Goal: Task Accomplishment & Management: Complete application form

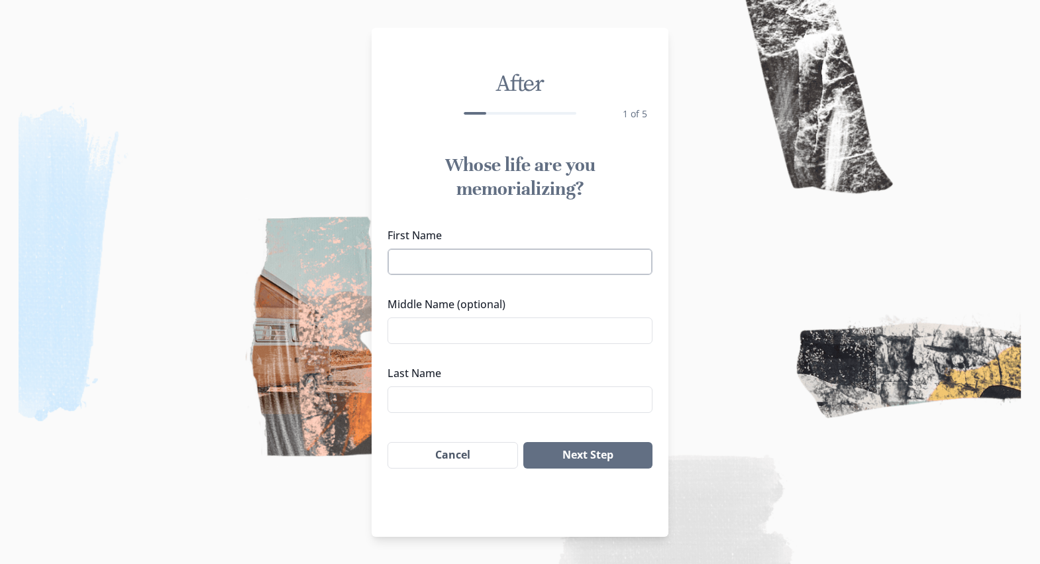
click at [519, 274] on input "First Name" at bounding box center [520, 261] width 265 height 27
type input "-"
drag, startPoint x: 526, startPoint y: 265, endPoint x: 431, endPoint y: 300, distance: 101.7
click at [431, 300] on div "First Name [PERSON_NAME] [PERSON_NAME] Middle Name (optional) Last Name" at bounding box center [520, 320] width 265 height 186
type input "[PERSON_NAME]"
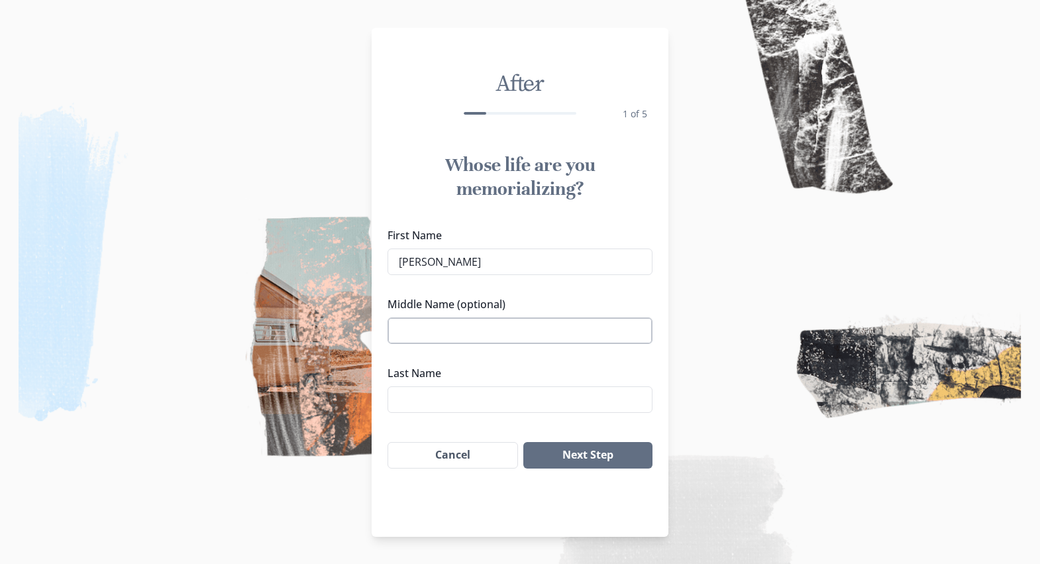
click at [459, 324] on input "Middle Name (optional)" at bounding box center [520, 330] width 265 height 27
type input "[PERSON_NAME]"
click at [439, 396] on input "Last Name" at bounding box center [520, 399] width 265 height 27
type input "[PERSON_NAME]"
click at [592, 456] on button "Next Step" at bounding box center [587, 455] width 129 height 27
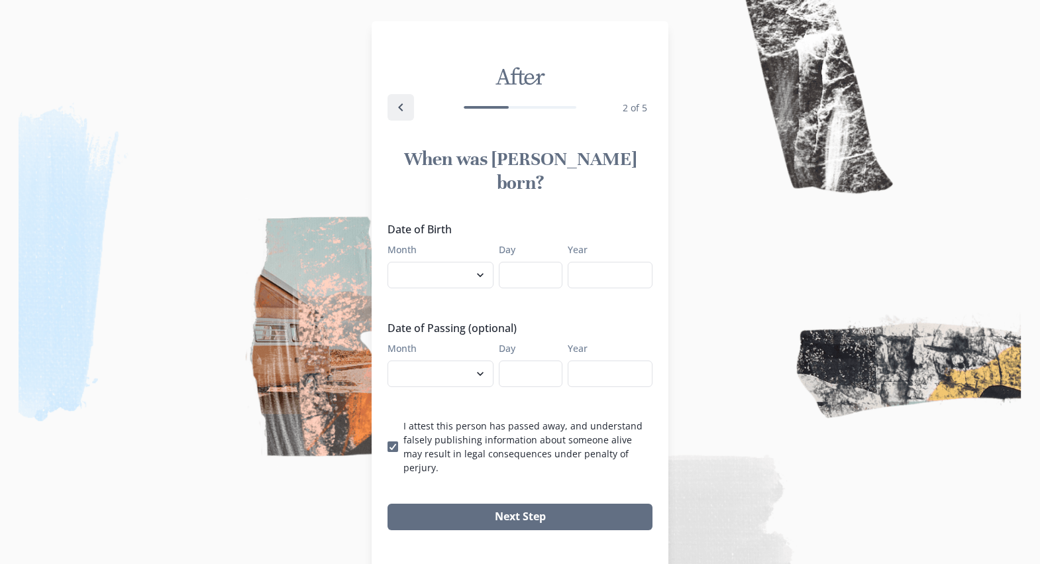
click at [406, 115] on icon "Back" at bounding box center [401, 107] width 16 height 16
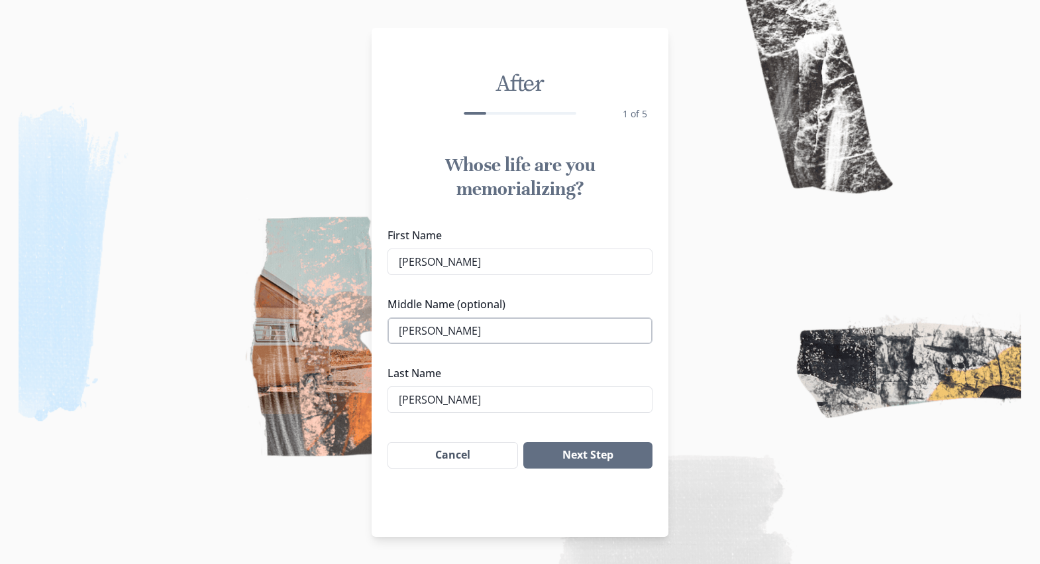
click at [459, 335] on input "[PERSON_NAME]" at bounding box center [520, 330] width 265 height 27
click at [586, 461] on button "Next Step" at bounding box center [587, 455] width 129 height 27
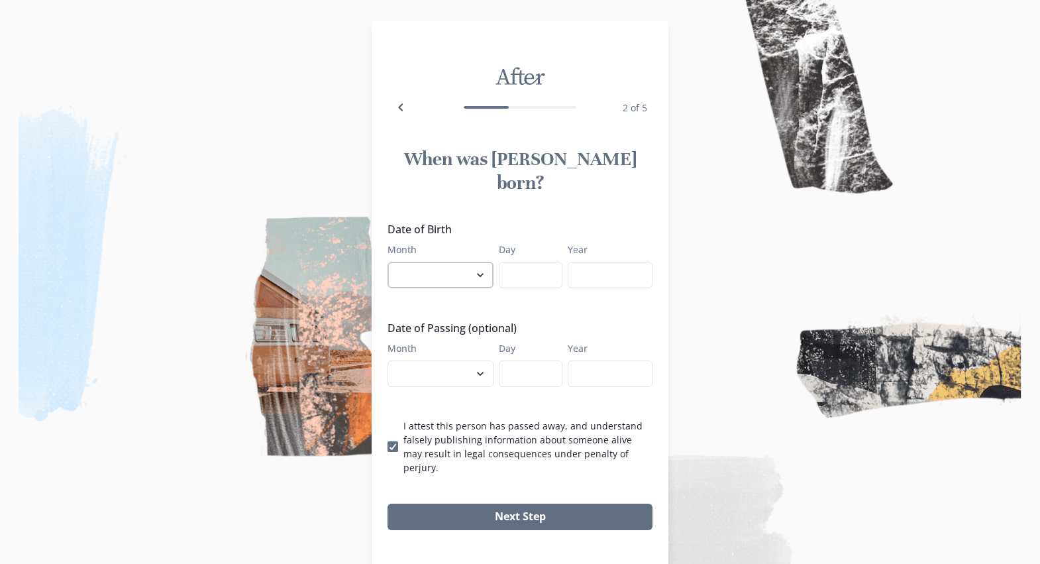
click at [483, 262] on select "January February March April May June July August September October November De…" at bounding box center [441, 275] width 106 height 27
select select "8"
click at [388, 262] on select "January February March April May June July August September October November De…" at bounding box center [441, 275] width 106 height 27
click at [537, 262] on input "Day" at bounding box center [531, 275] width 64 height 27
type input "20"
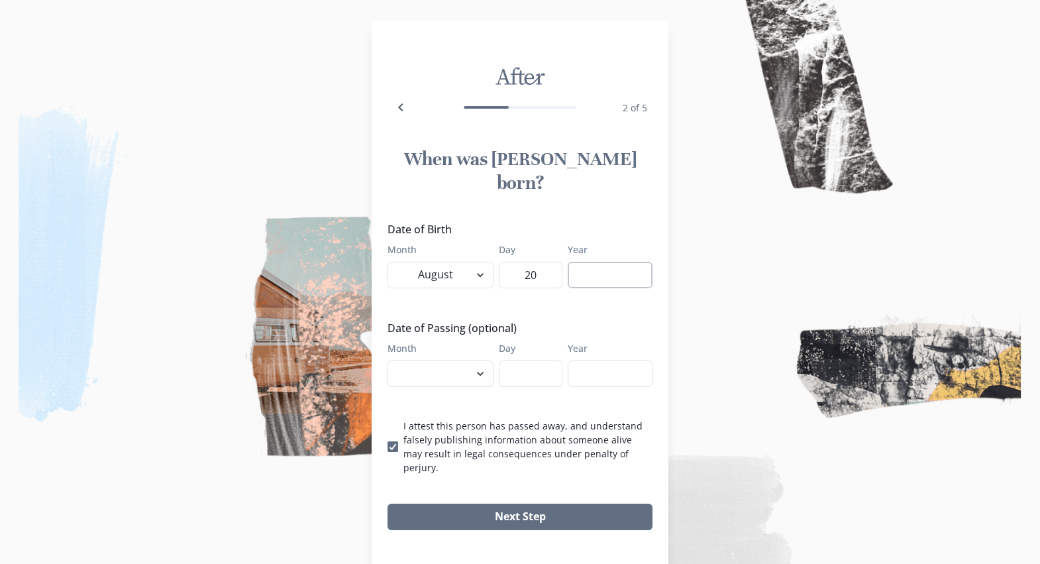
click at [620, 262] on input "Year" at bounding box center [610, 275] width 85 height 27
type input "1947"
click at [540, 381] on div "Date of Birth Month January February March April May June July August September…" at bounding box center [520, 347] width 265 height 253
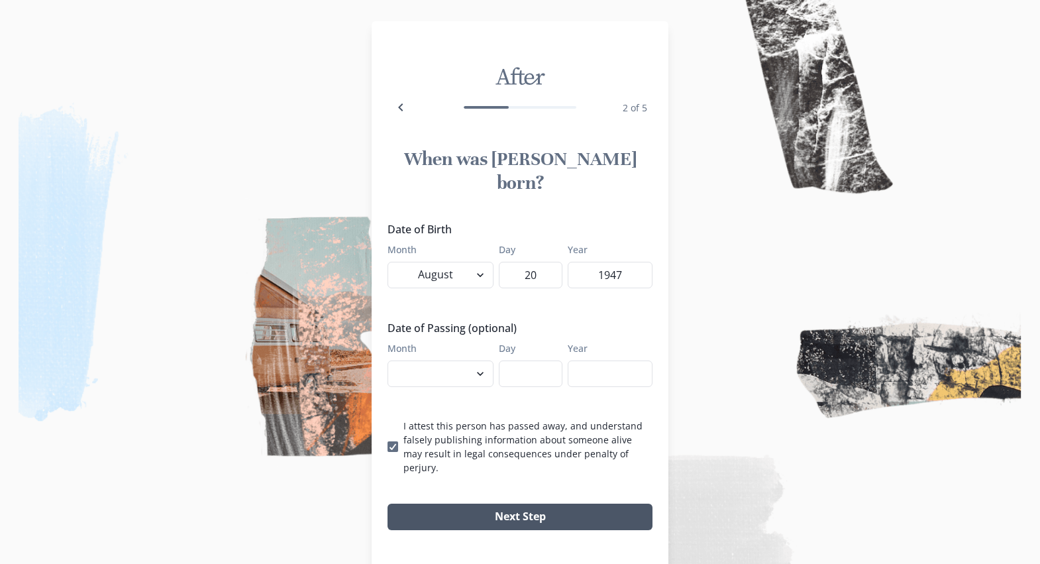
click at [544, 504] on button "Next Step" at bounding box center [520, 517] width 265 height 27
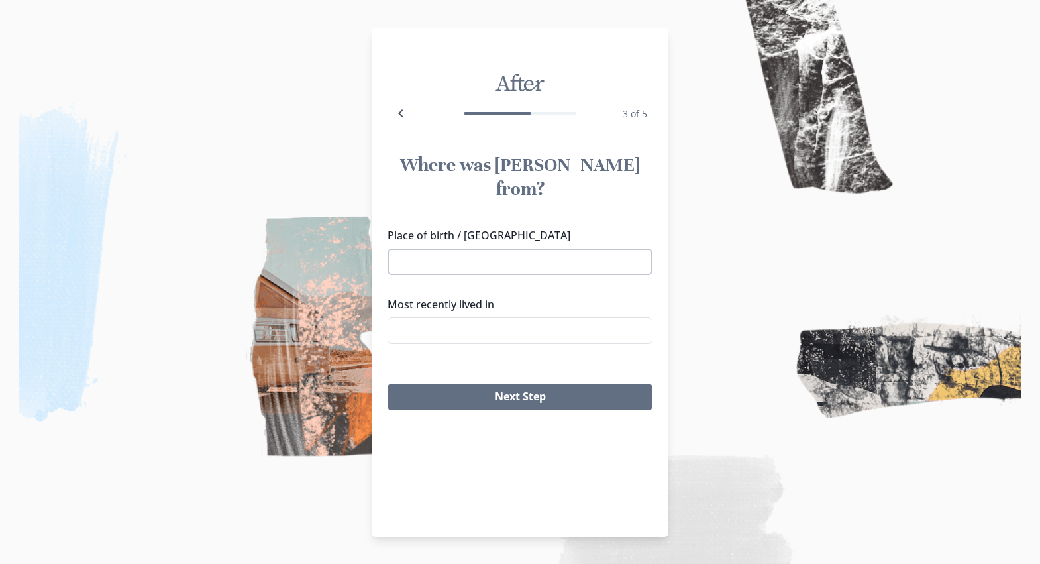
click at [492, 248] on input "Place of birth / [GEOGRAPHIC_DATA]" at bounding box center [520, 261] width 265 height 27
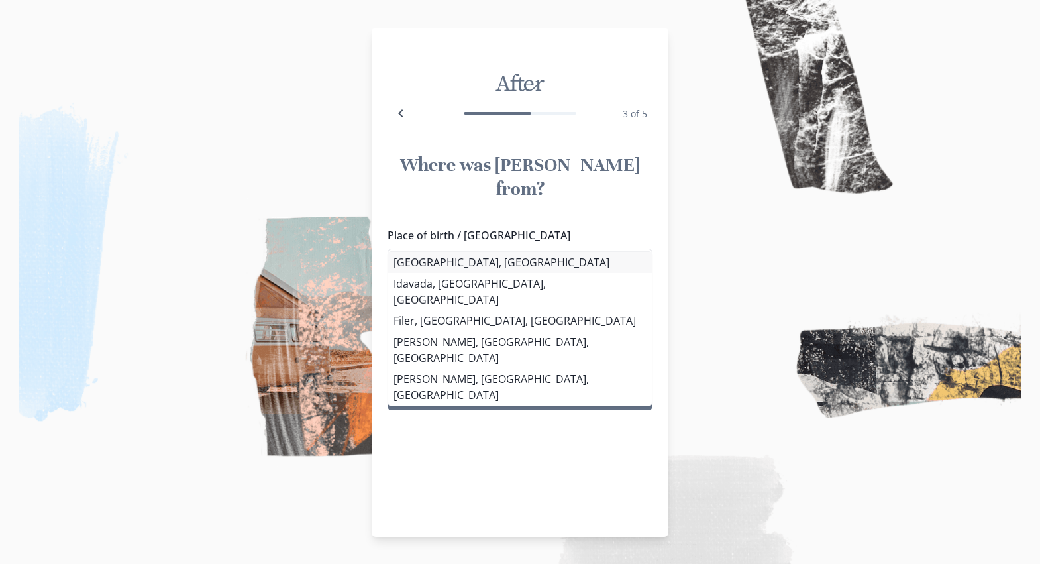
type input "[GEOGRAPHIC_DATA], [GEOGRAPHIC_DATA]"
click at [456, 266] on li "[GEOGRAPHIC_DATA], [GEOGRAPHIC_DATA]" at bounding box center [520, 262] width 261 height 21
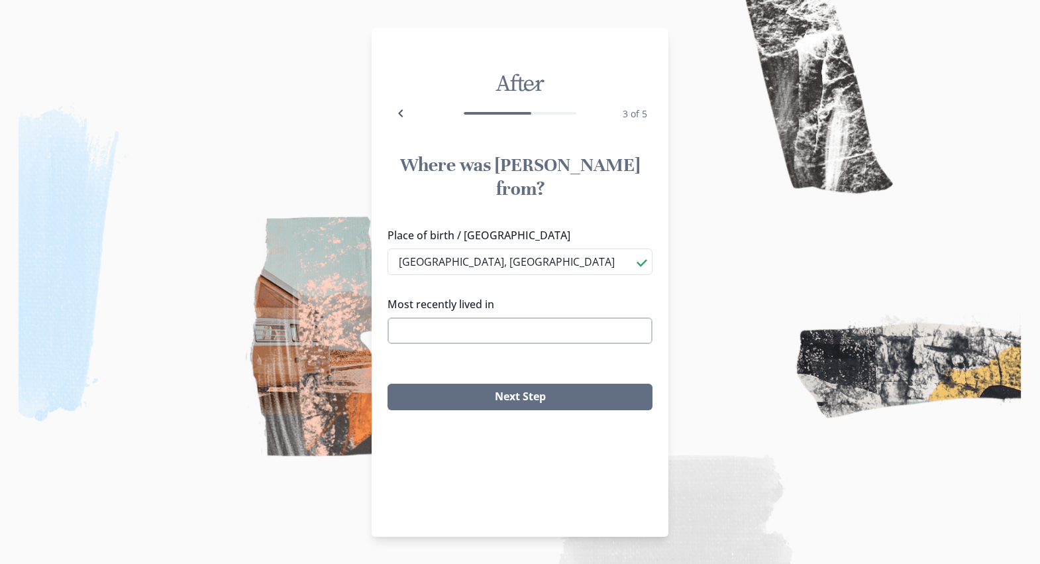
click at [467, 317] on input "Most recently lived in" at bounding box center [520, 330] width 265 height 27
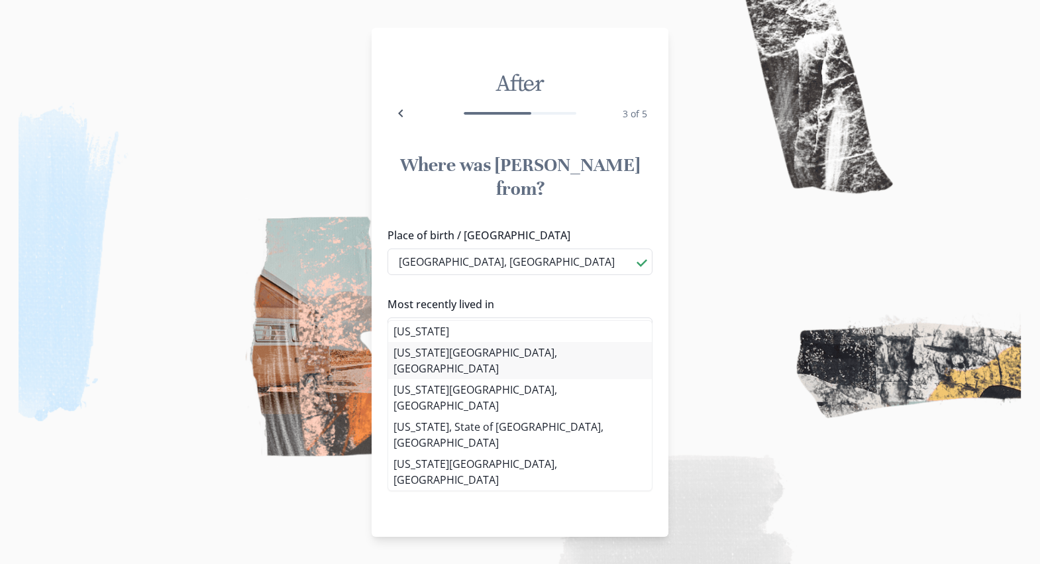
click at [466, 349] on li "[US_STATE][GEOGRAPHIC_DATA], [GEOGRAPHIC_DATA]" at bounding box center [520, 360] width 264 height 37
type input "[US_STATE][GEOGRAPHIC_DATA], [GEOGRAPHIC_DATA]"
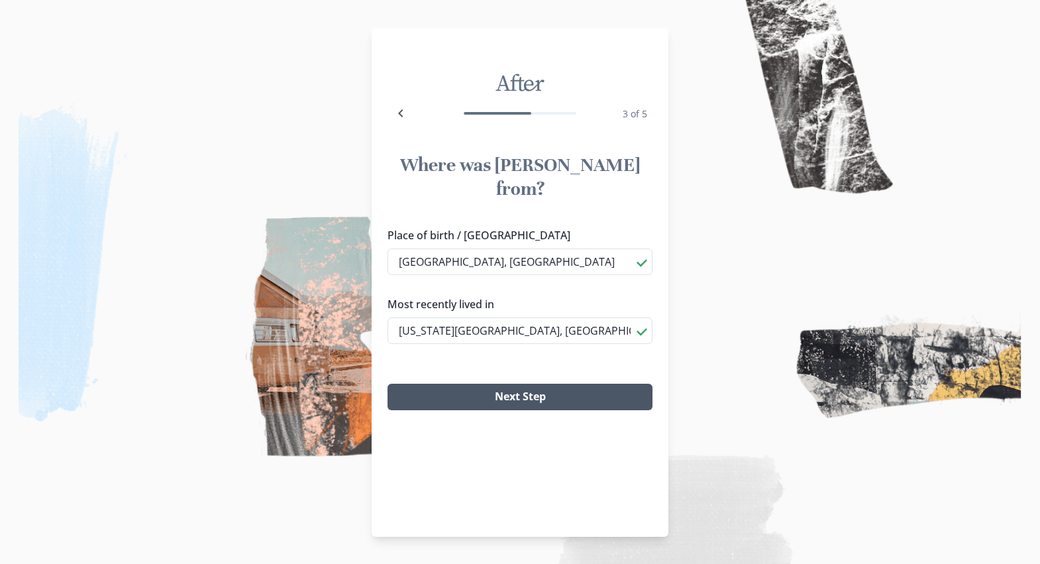
click at [498, 384] on button "Next Step" at bounding box center [520, 397] width 265 height 27
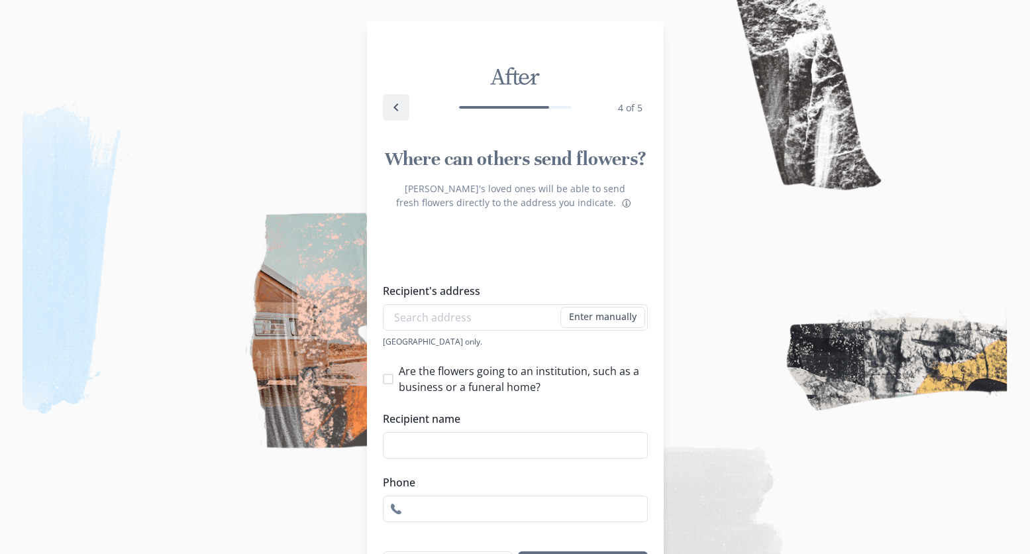
click at [404, 113] on icon "Back" at bounding box center [396, 107] width 16 height 16
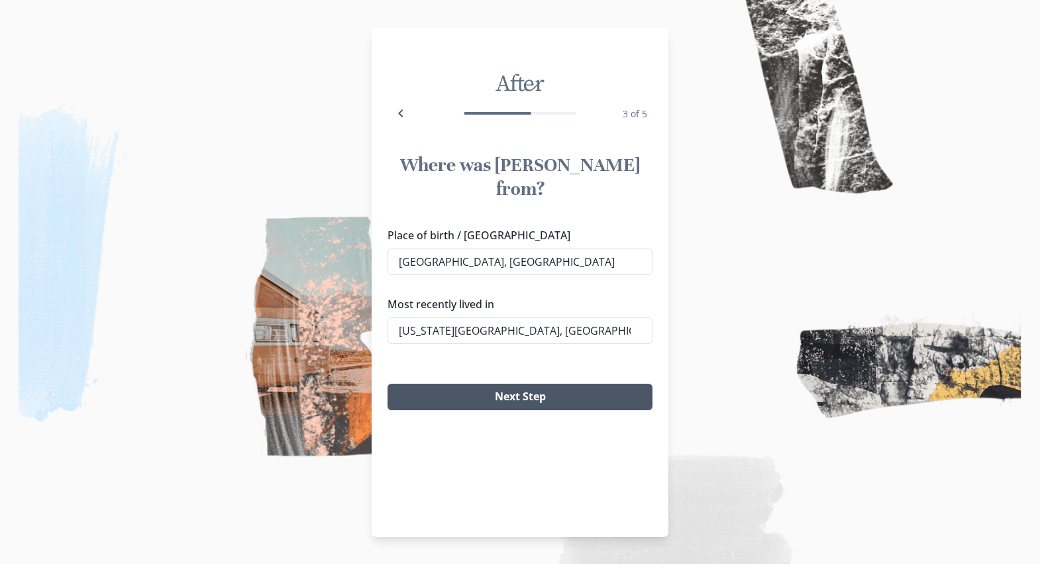
click at [587, 384] on button "Next Step" at bounding box center [520, 397] width 265 height 27
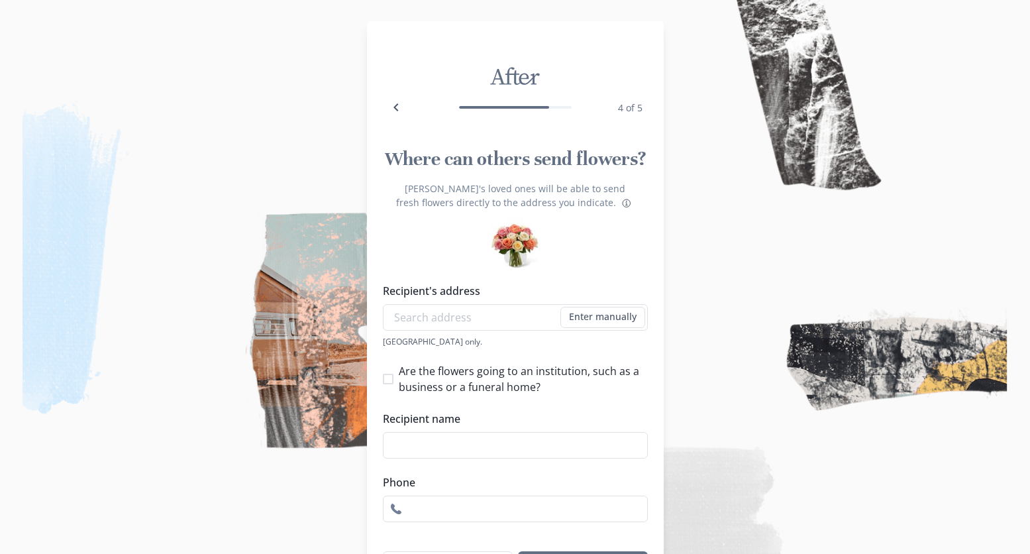
scroll to position [87, 0]
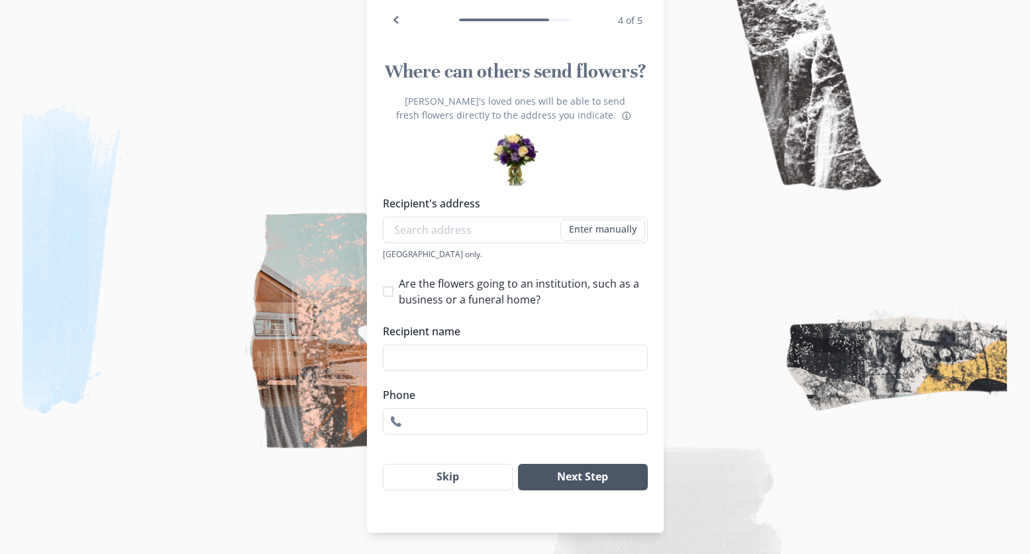
click at [612, 477] on button "Next Step" at bounding box center [582, 477] width 129 height 27
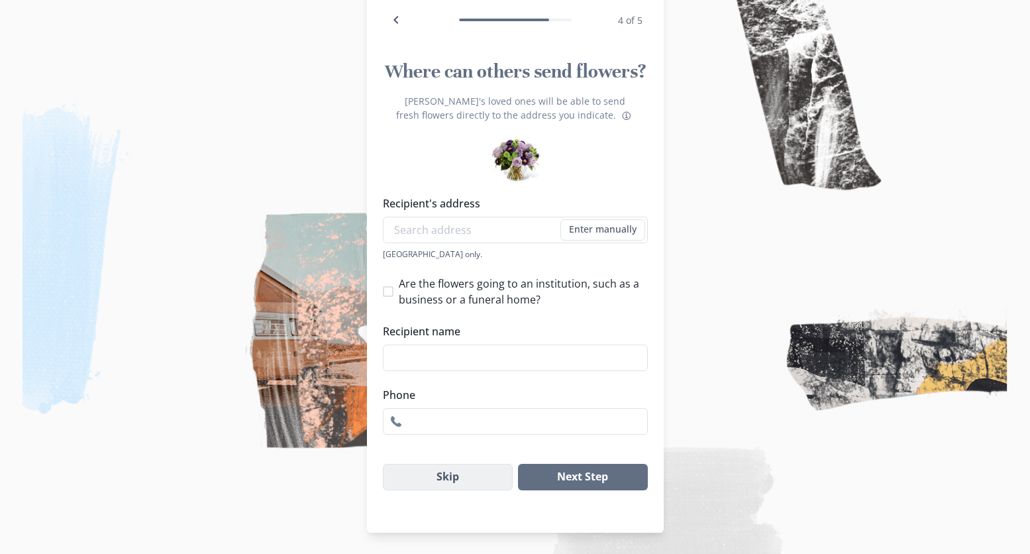
click at [472, 484] on button "Skip" at bounding box center [448, 477] width 131 height 27
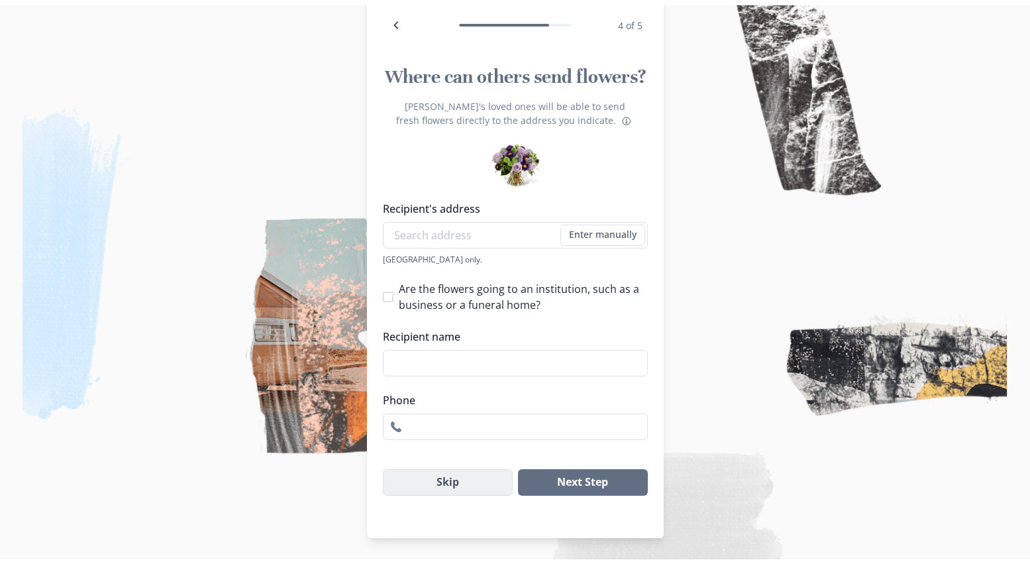
scroll to position [0, 0]
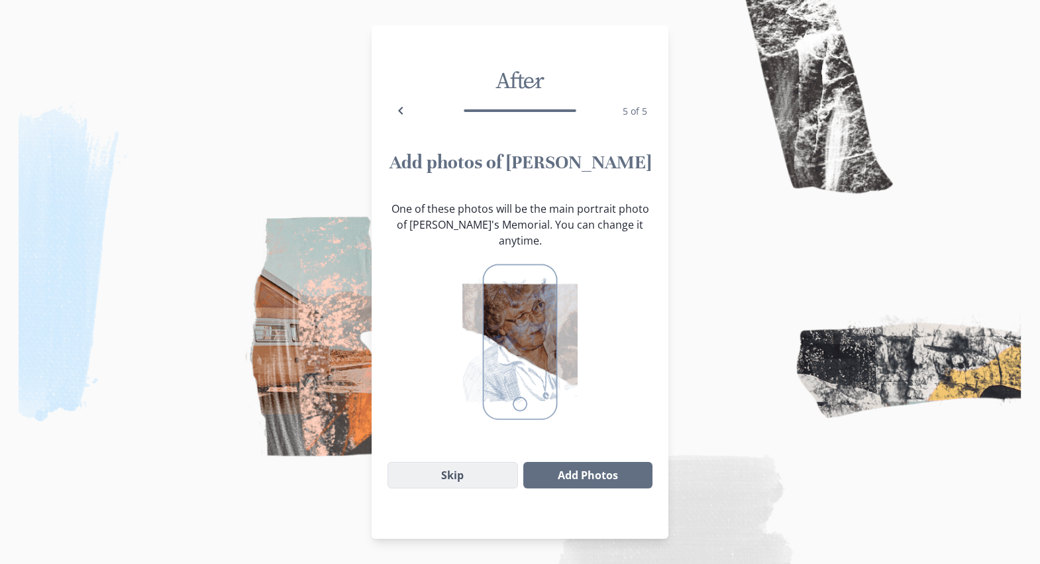
click at [468, 465] on button "Skip" at bounding box center [453, 475] width 131 height 27
